Goal: Task Accomplishment & Management: Manage account settings

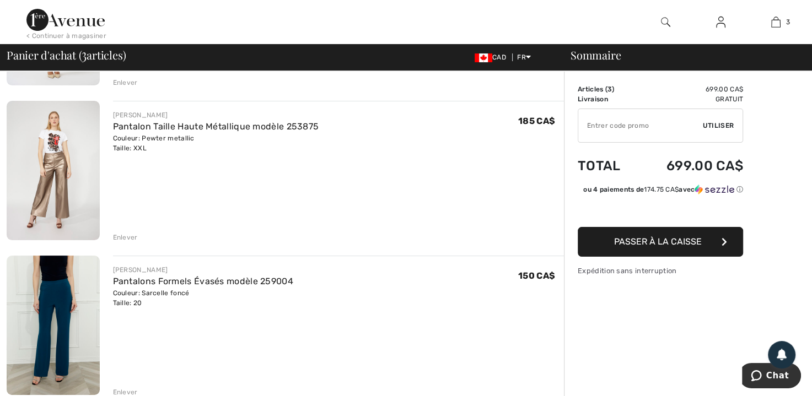
scroll to position [218, 0]
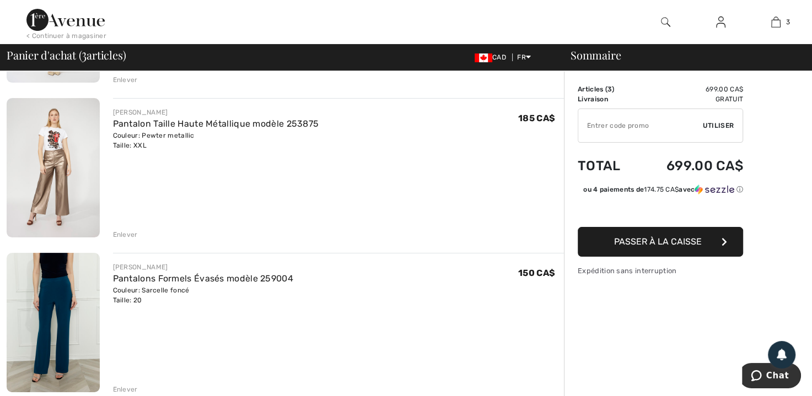
click at [126, 235] on div "Enlever" at bounding box center [125, 235] width 25 height 10
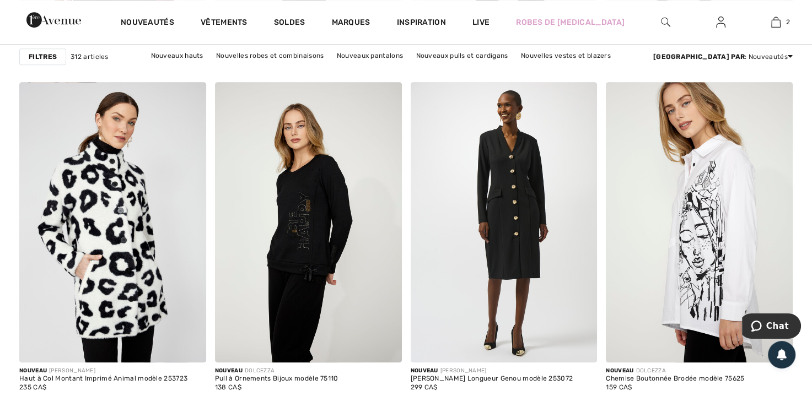
scroll to position [4974, 0]
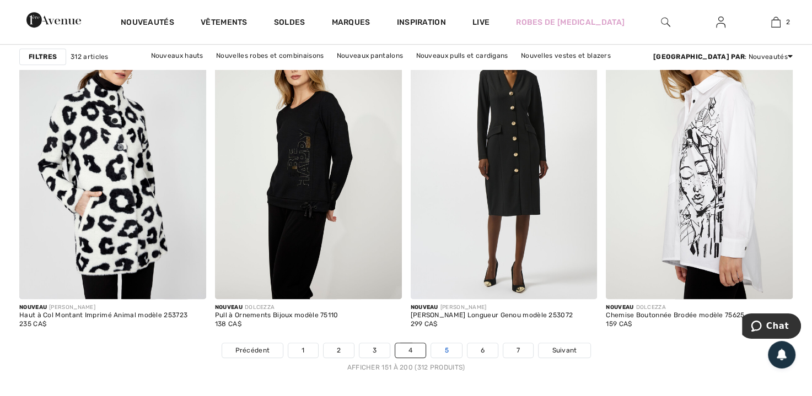
click at [447, 345] on link "5" at bounding box center [446, 350] width 30 height 14
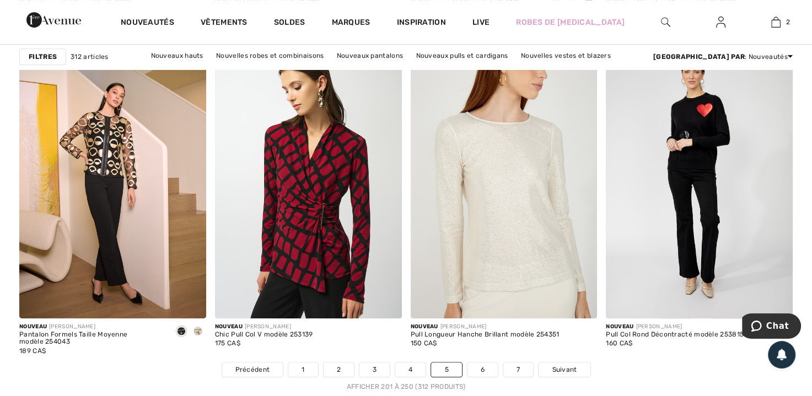
scroll to position [4974, 0]
